Goal: Information Seeking & Learning: Learn about a topic

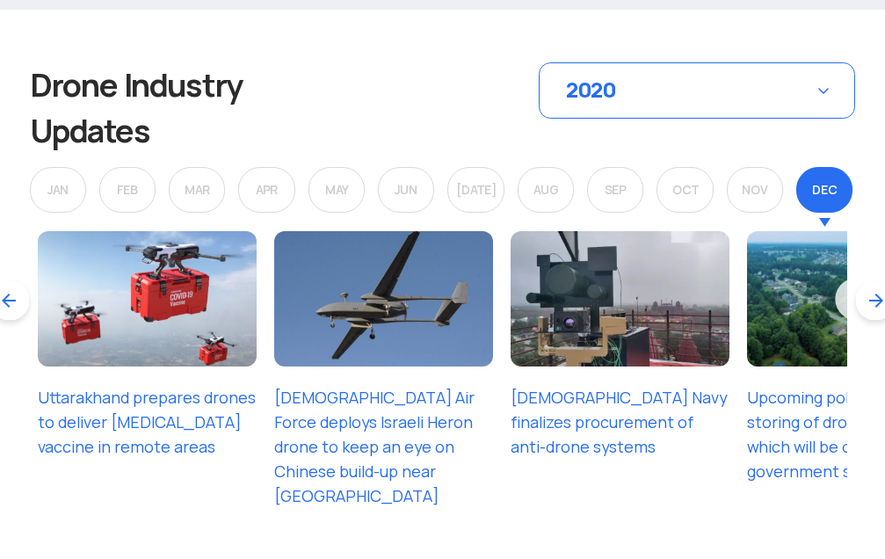
scroll to position [2330, 0]
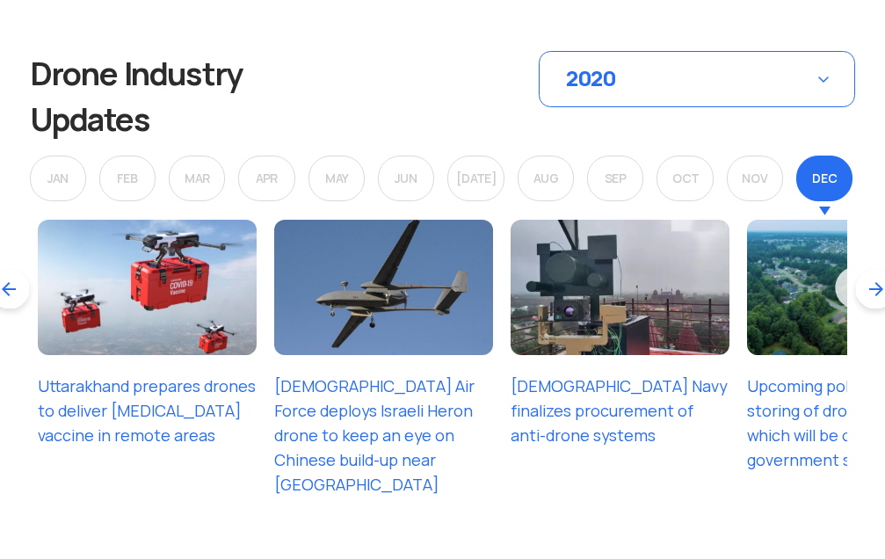
click at [119, 182] on div "FEB" at bounding box center [127, 179] width 56 height 46
click at [141, 179] on div "FEB" at bounding box center [127, 179] width 56 height 46
click at [819, 201] on div "DEC" at bounding box center [824, 179] width 56 height 46
click at [659, 82] on div "2020" at bounding box center [697, 79] width 316 height 56
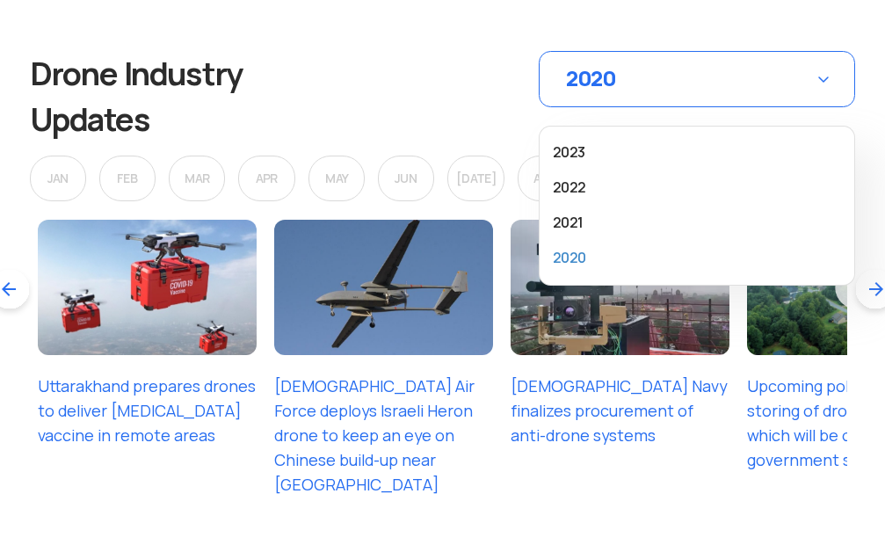
click at [564, 258] on li "2020" at bounding box center [697, 258] width 288 height 26
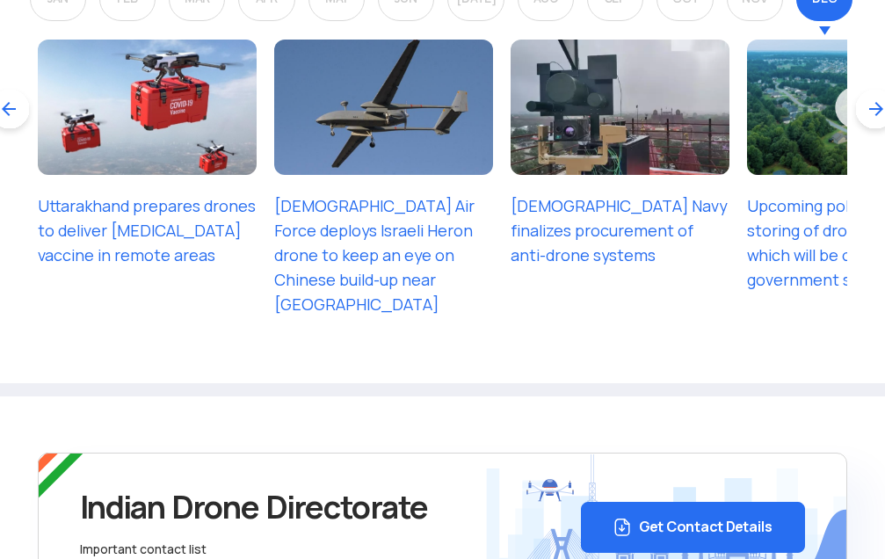
scroll to position [2420, 0]
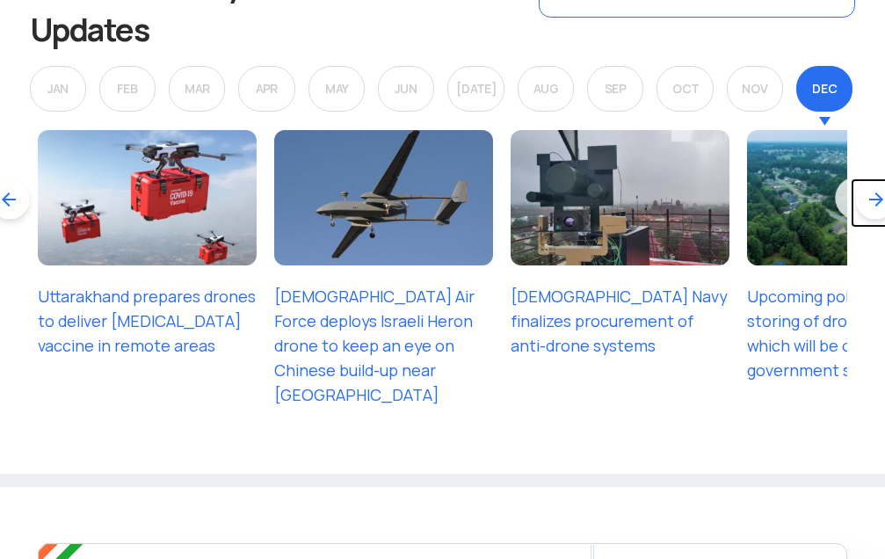
click at [873, 201] on link at bounding box center [874, 202] width 49 height 49
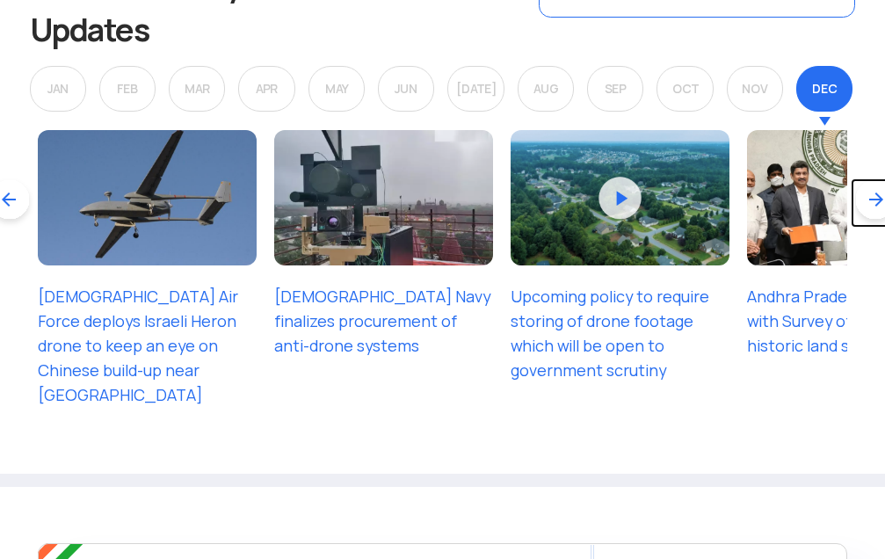
click at [873, 201] on link at bounding box center [874, 202] width 49 height 49
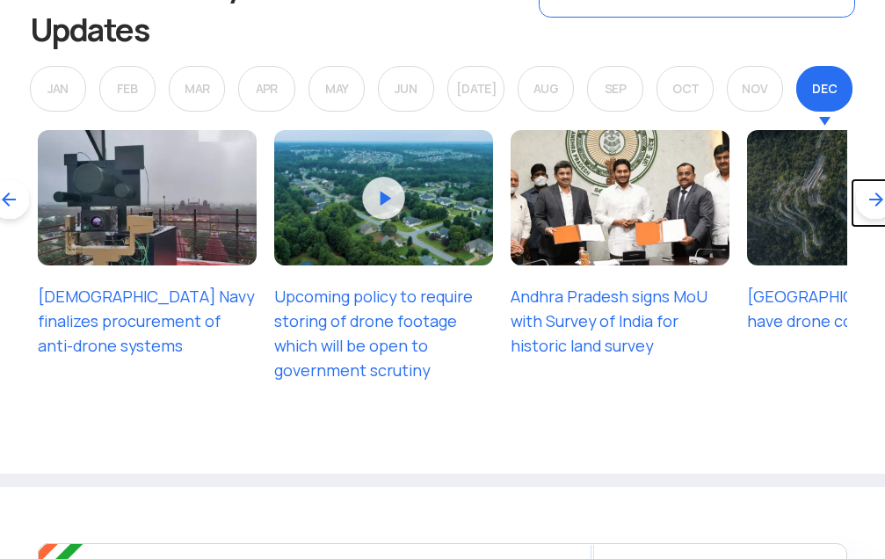
click at [873, 201] on link at bounding box center [874, 202] width 49 height 49
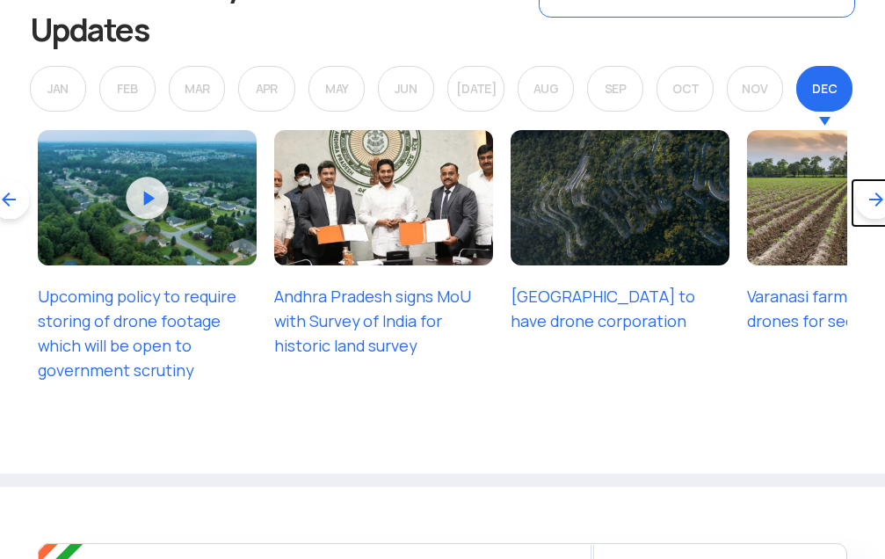
click at [872, 199] on link at bounding box center [874, 202] width 49 height 49
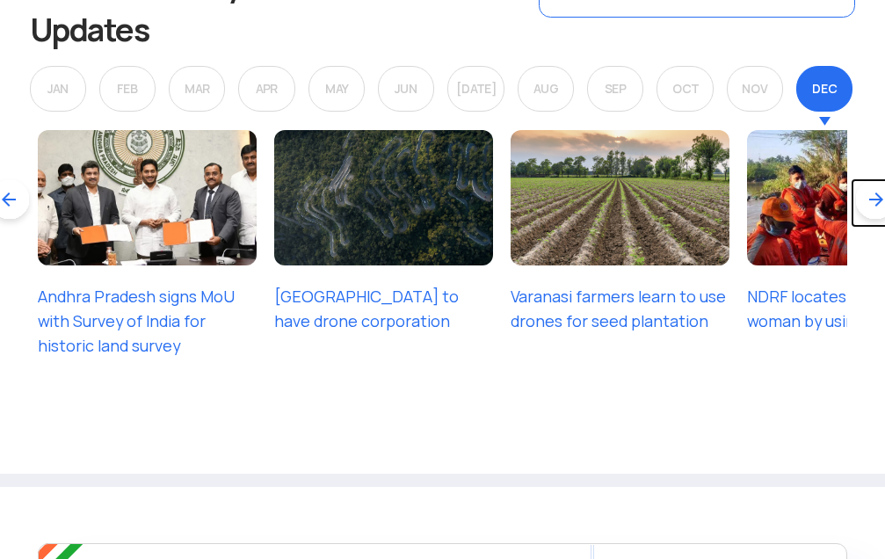
click at [872, 199] on link at bounding box center [874, 202] width 49 height 49
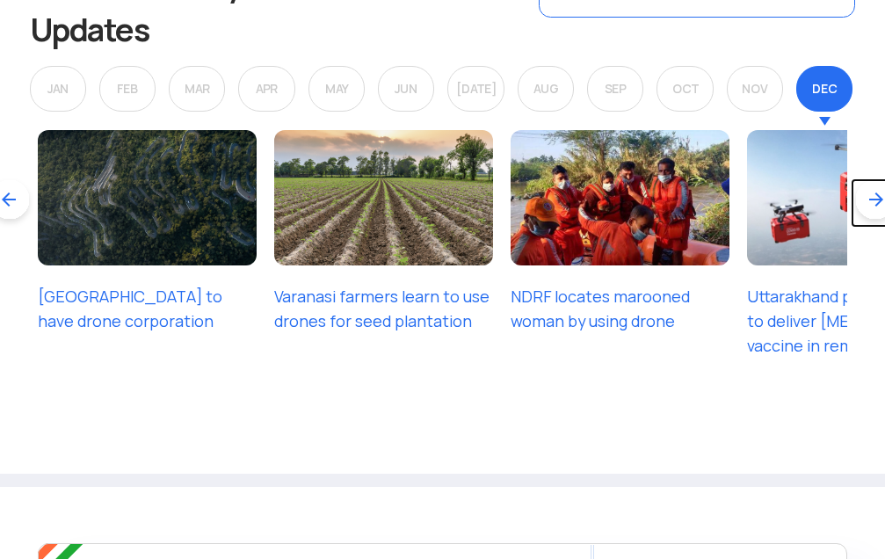
click at [872, 199] on link at bounding box center [874, 202] width 49 height 49
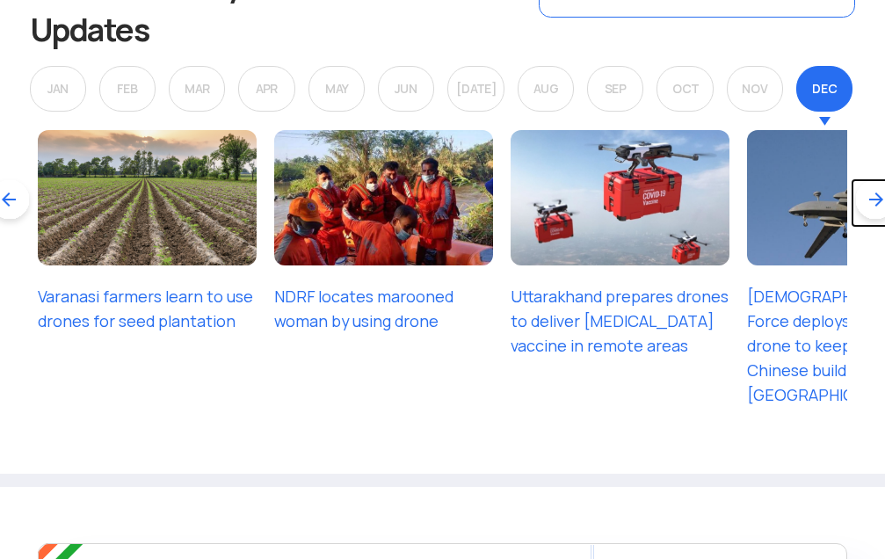
click at [872, 199] on link at bounding box center [874, 202] width 49 height 49
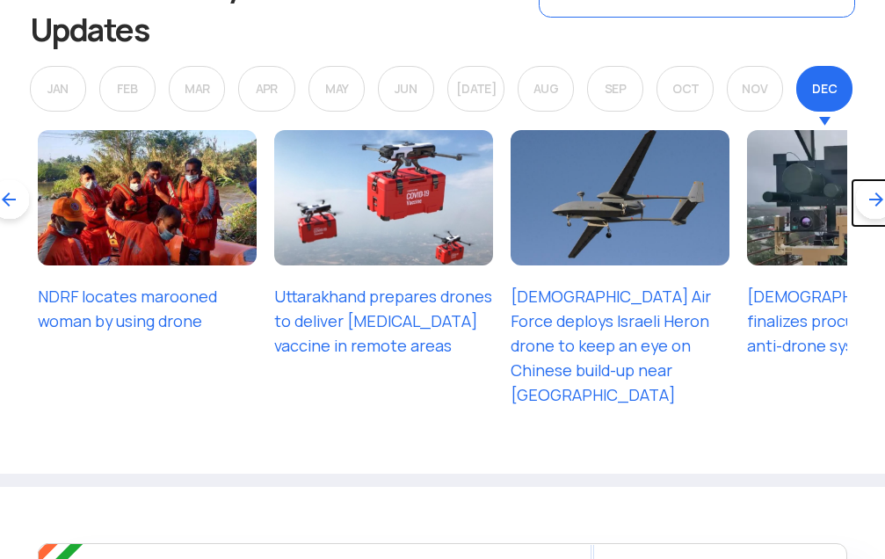
click at [872, 199] on link at bounding box center [874, 202] width 49 height 49
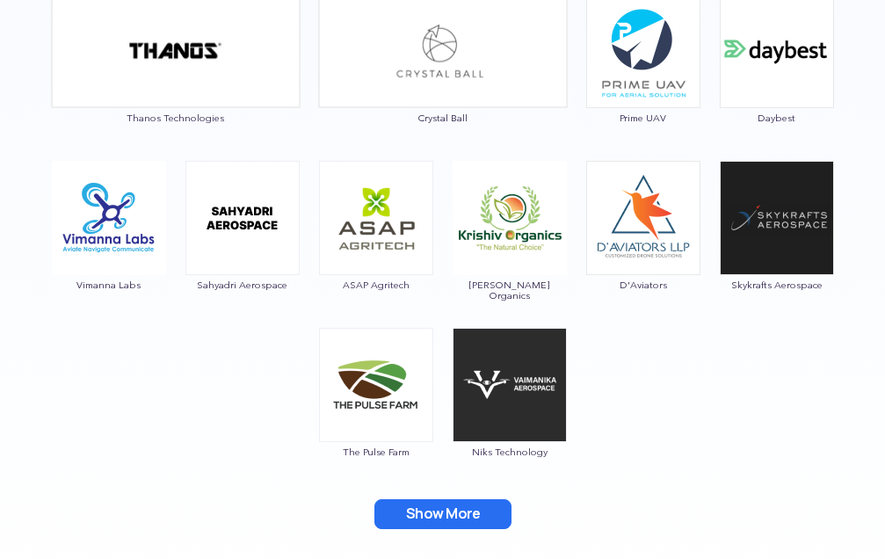
scroll to position [1892, 0]
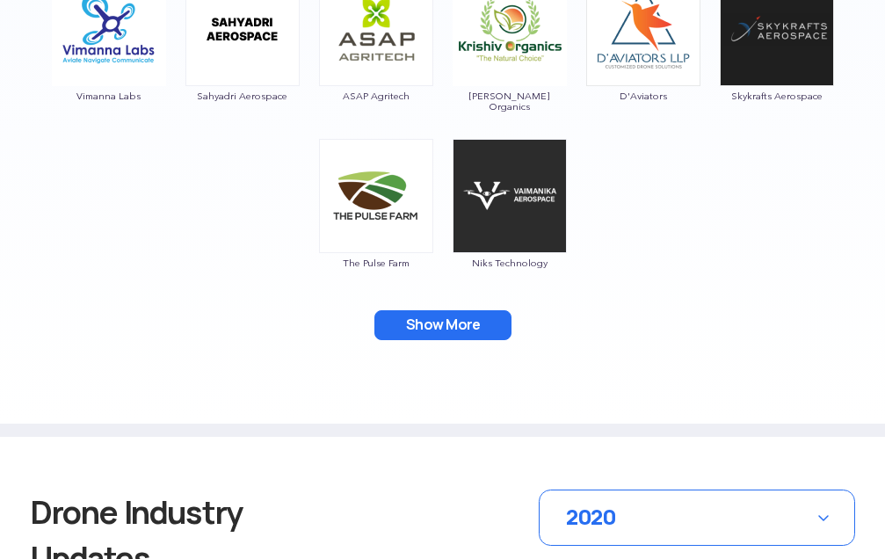
drag, startPoint x: 484, startPoint y: 330, endPoint x: 473, endPoint y: 335, distance: 12.2
click at [483, 330] on button "Show More" at bounding box center [442, 325] width 137 height 30
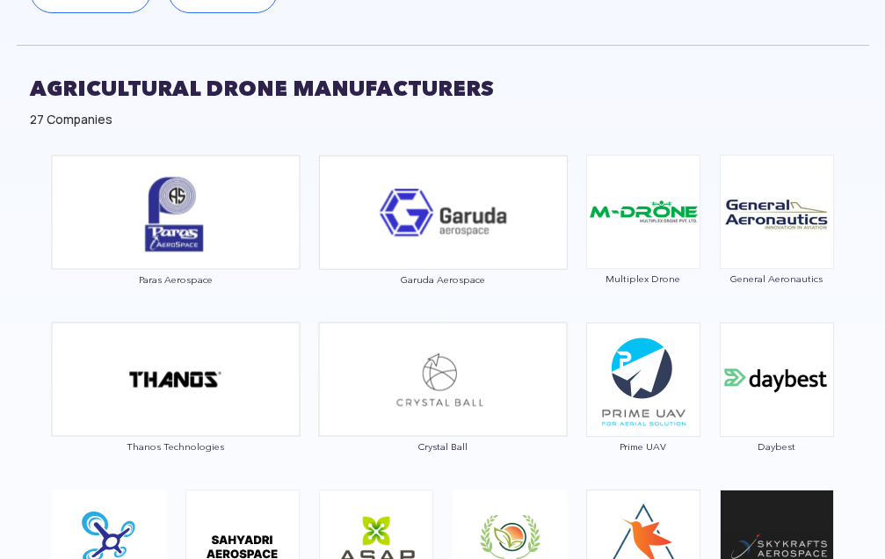
scroll to position [1354, 0]
